Goal: Information Seeking & Learning: Understand process/instructions

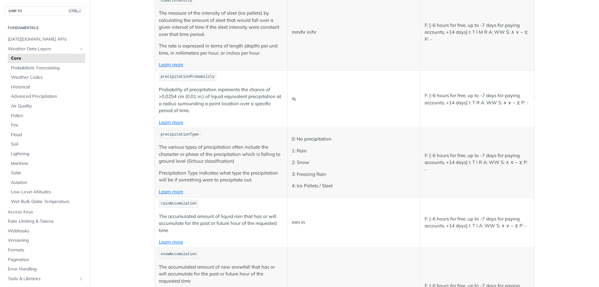
scroll to position [1529, 0]
click at [176, 189] on link "Learn more" at bounding box center [171, 190] width 24 height 6
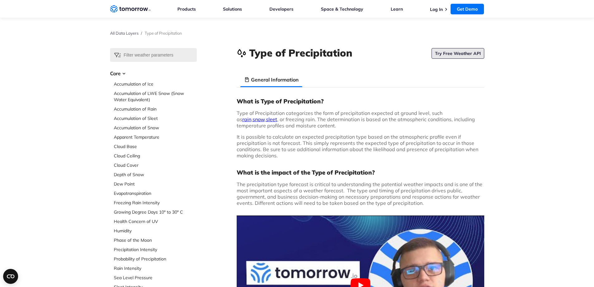
click at [463, 55] on link "Try Free Weather API" at bounding box center [458, 53] width 53 height 11
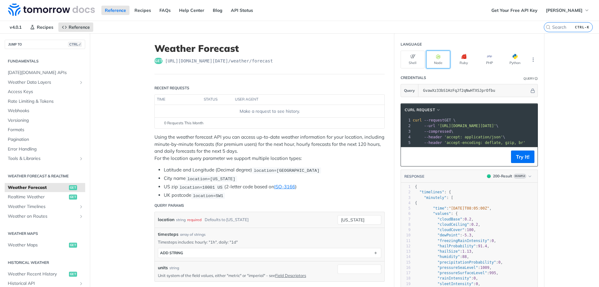
click at [439, 58] on button "Node" at bounding box center [438, 60] width 24 height 18
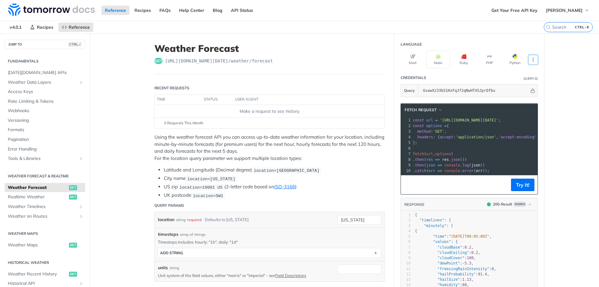
click at [533, 59] on icon "More ellipsis" at bounding box center [533, 60] width 1 height 4
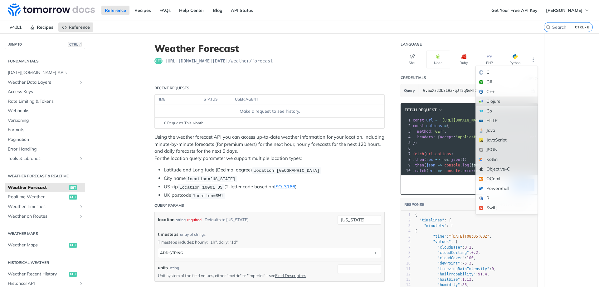
scroll to position [31, 0]
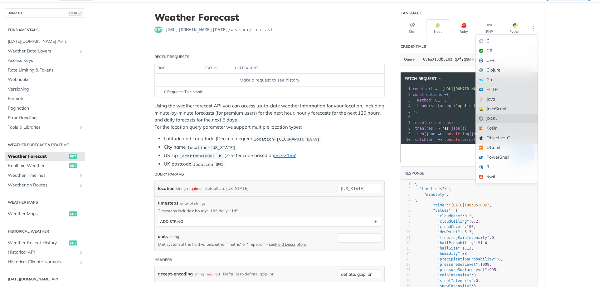
click at [501, 117] on div "JSON" at bounding box center [507, 119] width 62 height 10
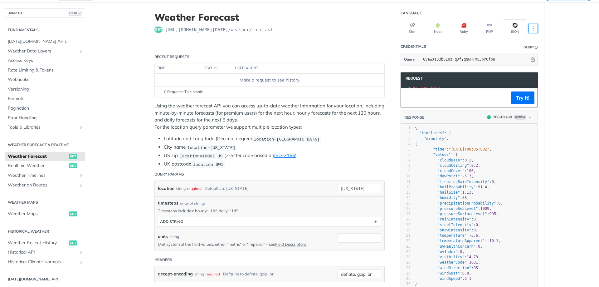
scroll to position [0, 0]
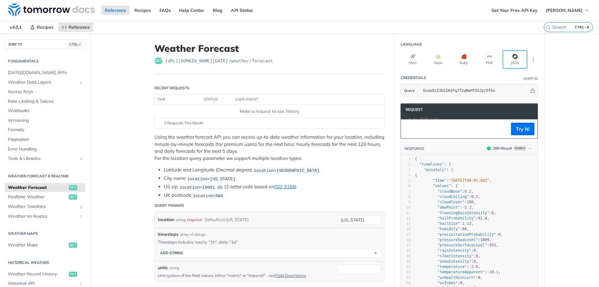
click at [513, 62] on button "JSON" at bounding box center [515, 60] width 24 height 18
drag, startPoint x: 433, startPoint y: 60, endPoint x: 437, endPoint y: 61, distance: 3.2
click at [435, 60] on button "Node" at bounding box center [438, 60] width 24 height 18
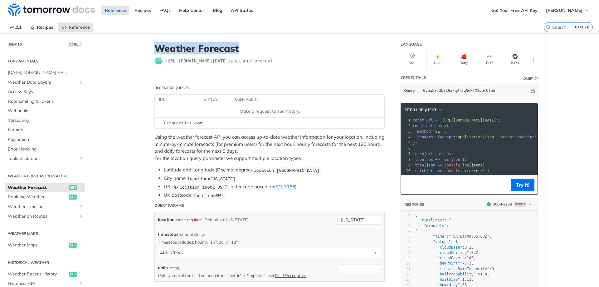
drag, startPoint x: 152, startPoint y: 47, endPoint x: 241, endPoint y: 48, distance: 89.6
copy h1 "Weather Forecast"
